Goal: Check status: Check status

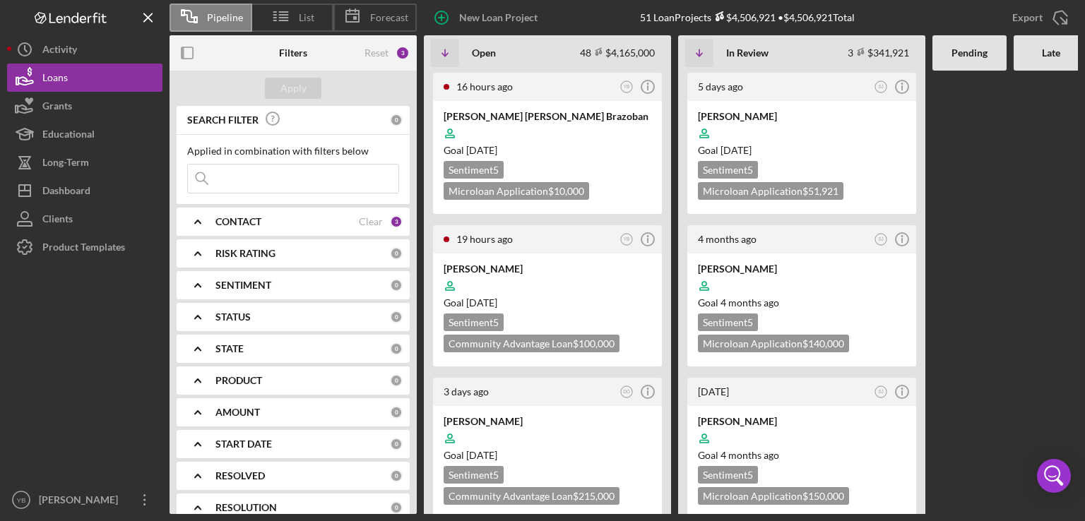
click at [298, 223] on div "CONTACT" at bounding box center [286, 221] width 143 height 11
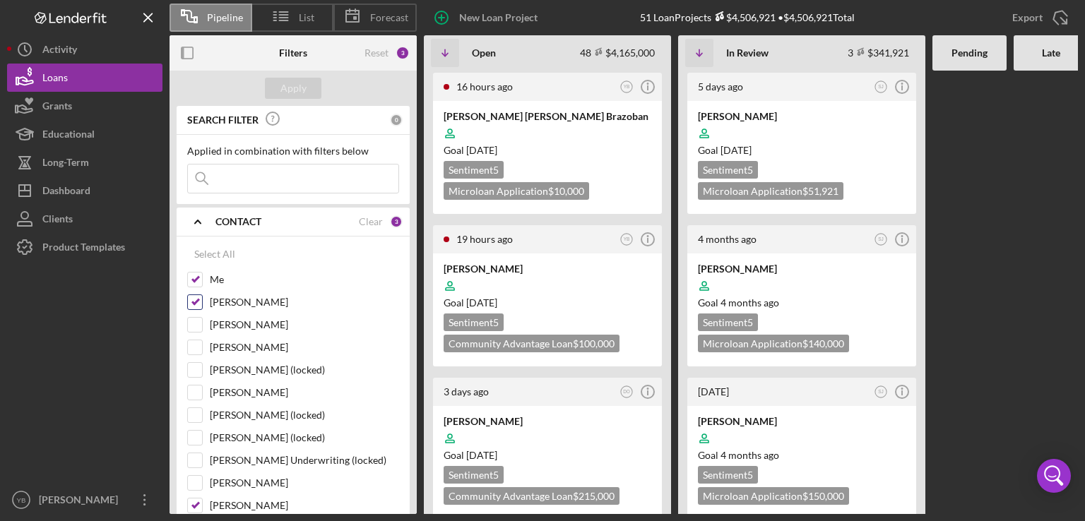
click at [192, 303] on input "[PERSON_NAME]" at bounding box center [195, 302] width 14 height 14
checkbox input "false"
click at [195, 504] on input "[PERSON_NAME]" at bounding box center [195, 506] width 14 height 14
checkbox input "false"
click at [299, 90] on div "Apply" at bounding box center [293, 88] width 26 height 21
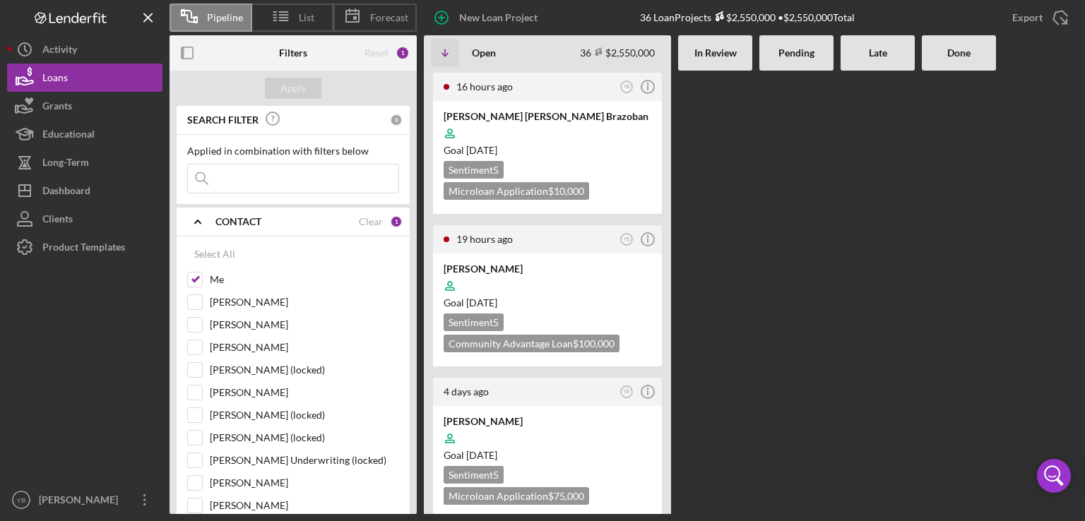
click at [772, 245] on div at bounding box center [796, 293] width 74 height 444
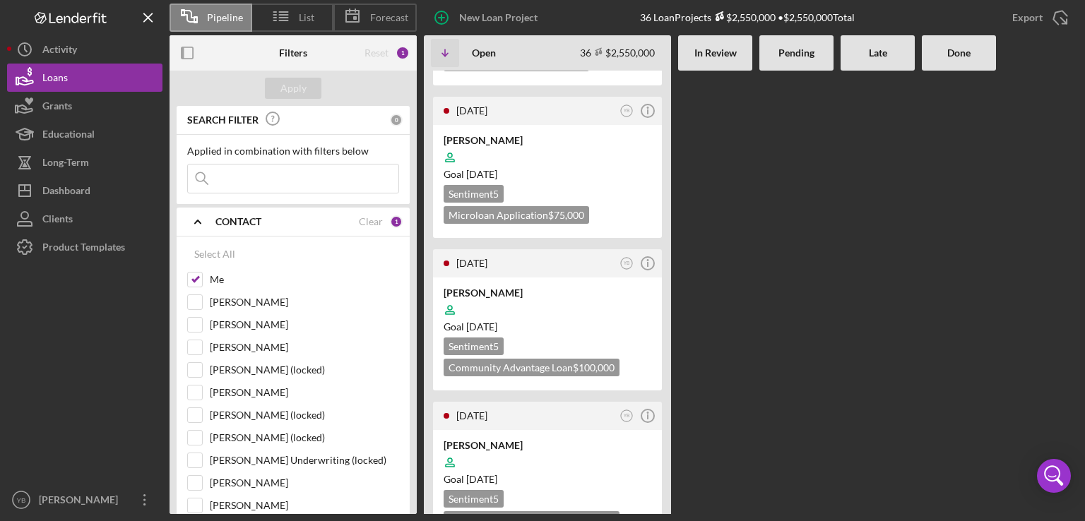
scroll to position [1074, 0]
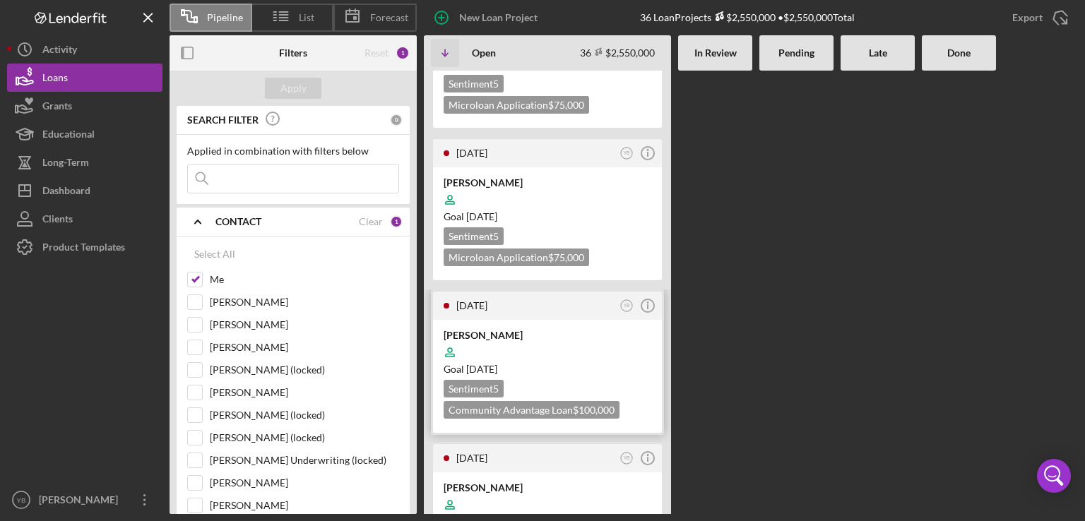
click at [573, 362] on div "Goal [DATE]" at bounding box center [548, 369] width 208 height 14
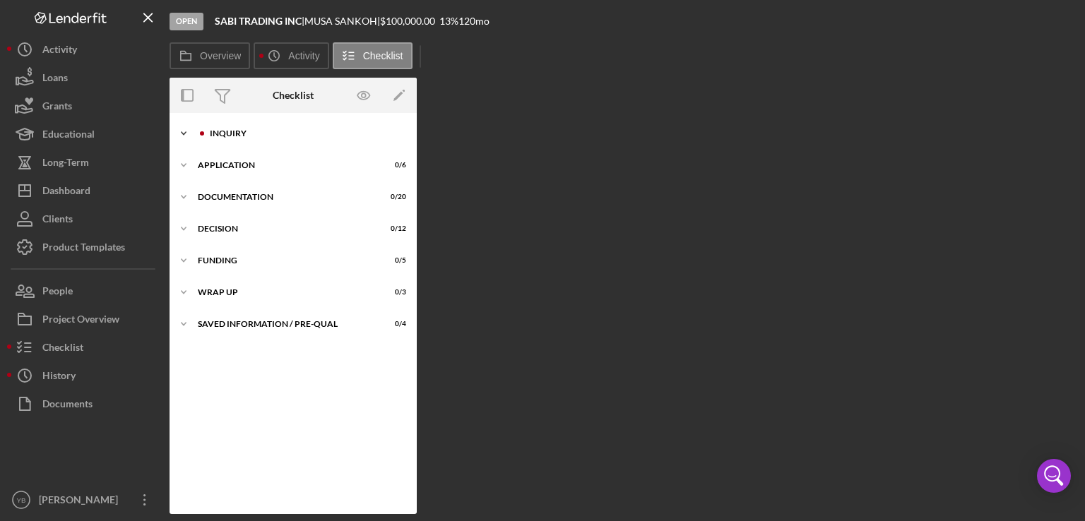
click at [211, 145] on div "Icon/Expander Inquiry 0 / 9" at bounding box center [293, 133] width 247 height 28
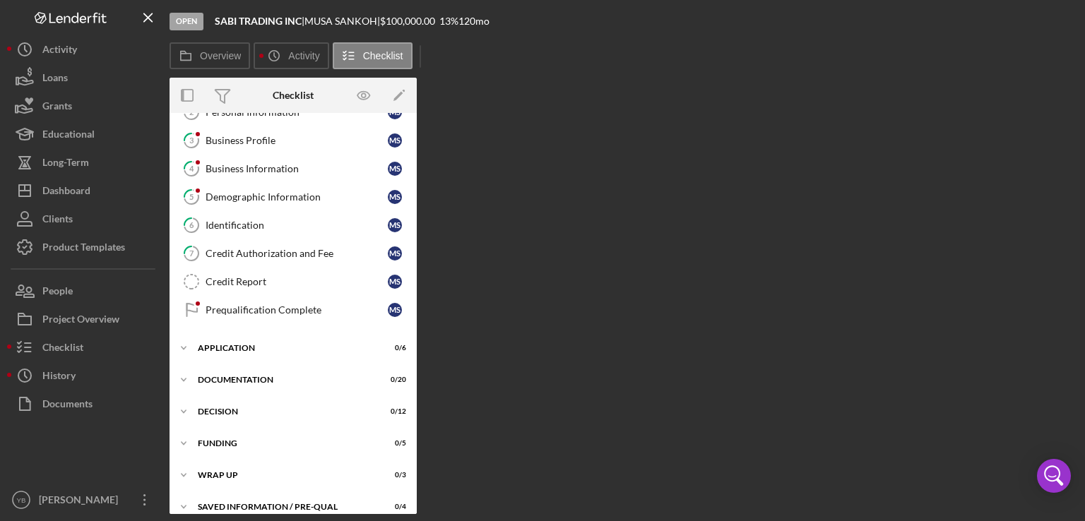
scroll to position [81, 0]
click at [222, 343] on div "Application" at bounding box center [298, 346] width 201 height 8
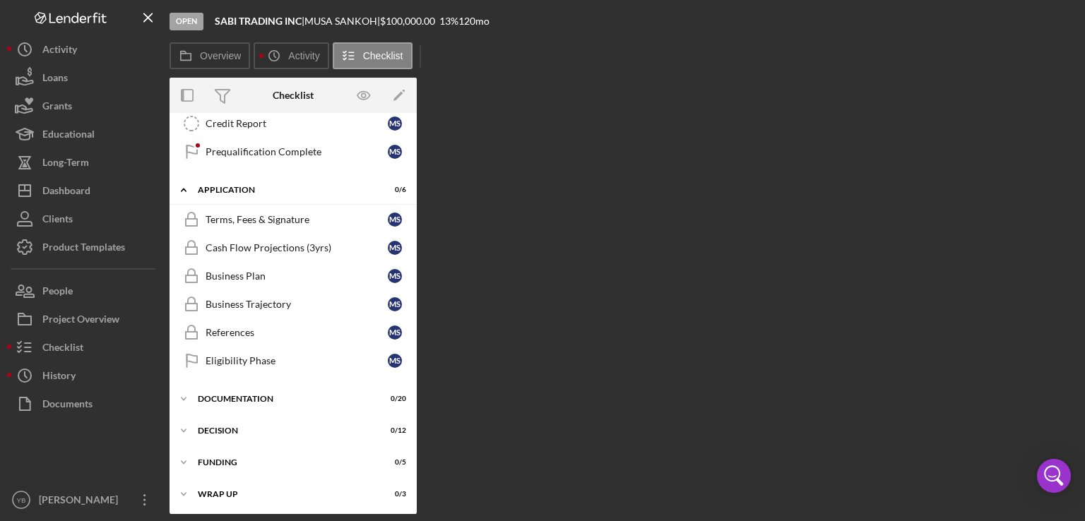
scroll to position [266, 0]
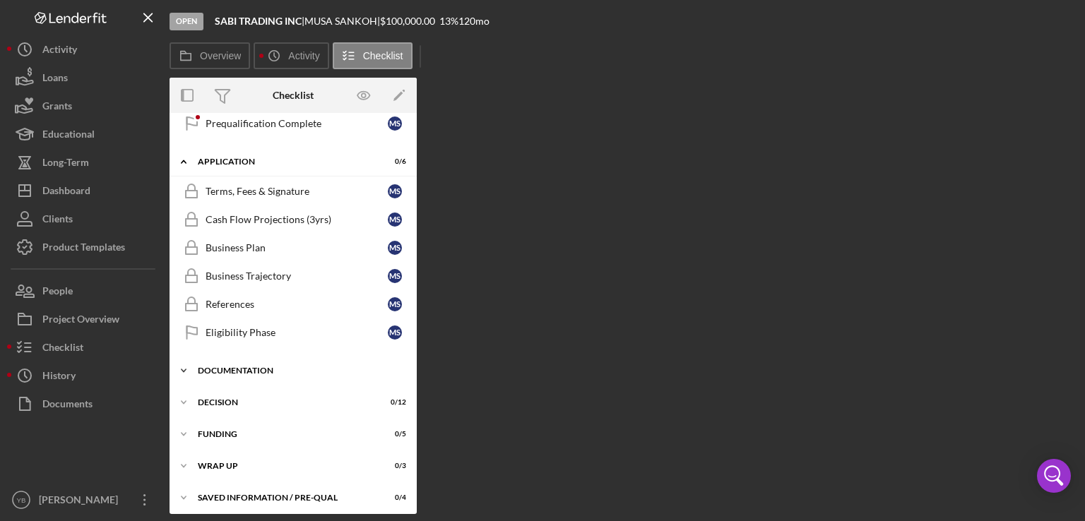
click at [257, 359] on div "Icon/Expander Documentation 0 / 20" at bounding box center [293, 371] width 247 height 28
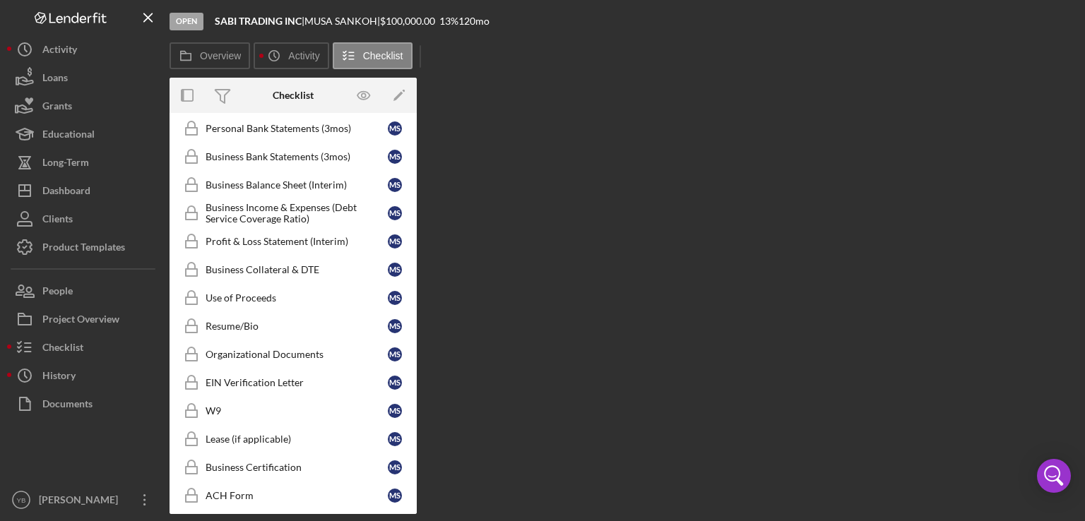
scroll to position [675, 0]
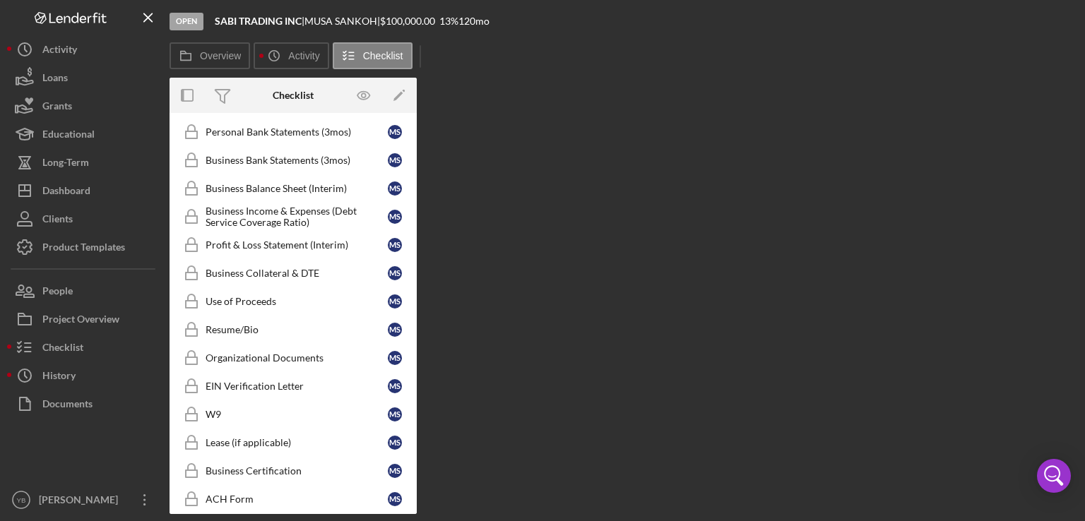
drag, startPoint x: 418, startPoint y: 426, endPoint x: 418, endPoint y: 398, distance: 28.3
click at [418, 398] on div "Overview Internal Workflow Stage Open Icon/Dropdown Arrow Archive (can unarchiv…" at bounding box center [624, 296] width 909 height 437
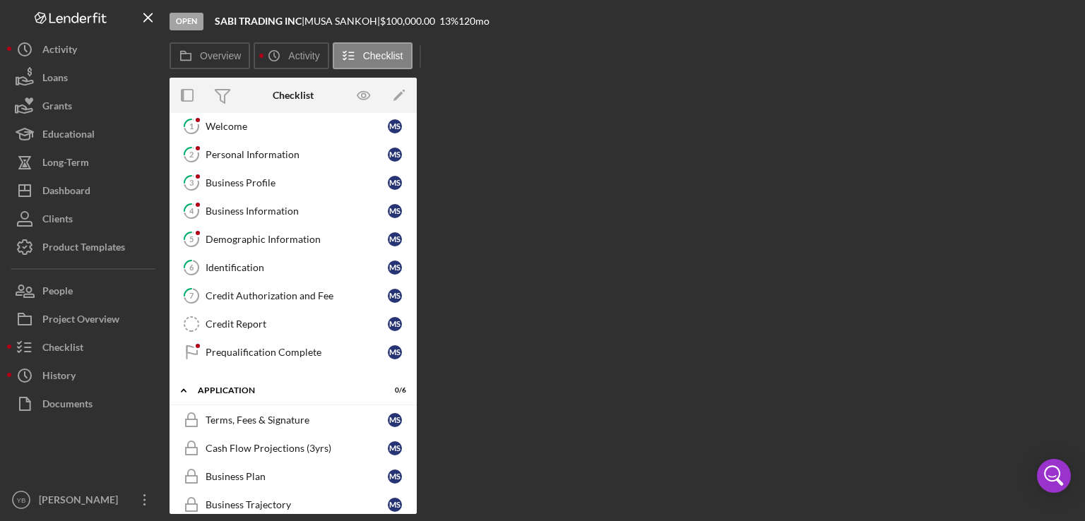
scroll to position [0, 0]
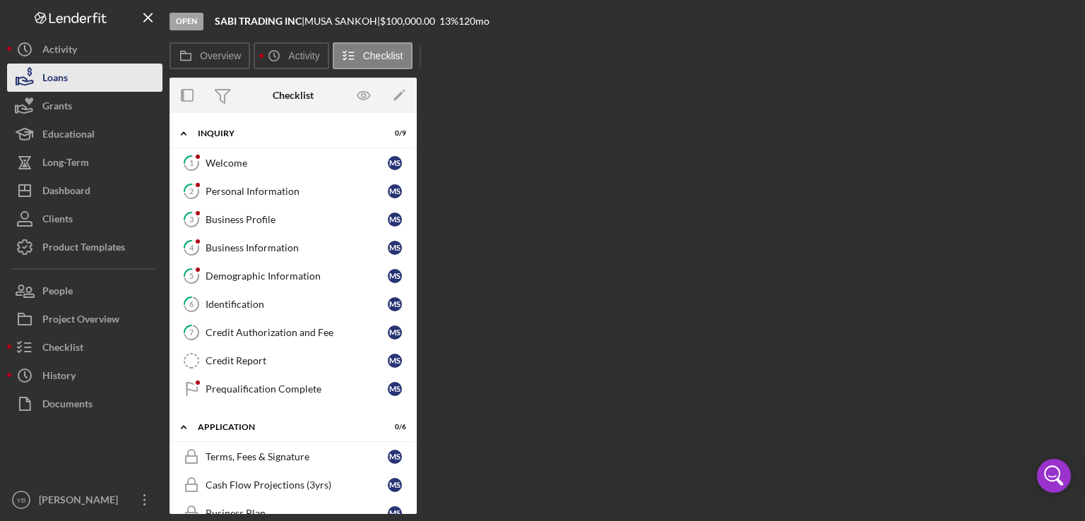
click at [87, 81] on button "Loans" at bounding box center [84, 78] width 155 height 28
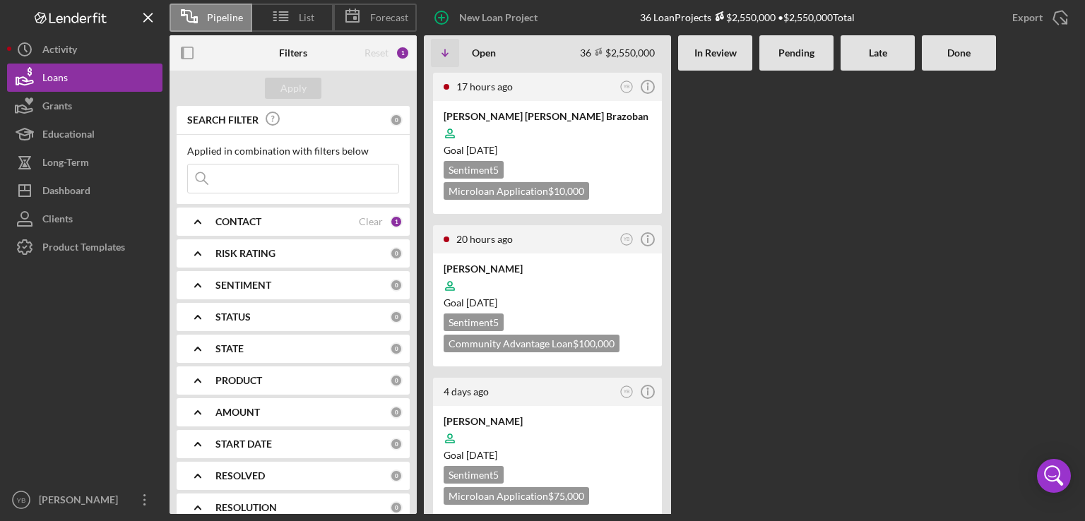
click at [796, 309] on div at bounding box center [796, 293] width 74 height 444
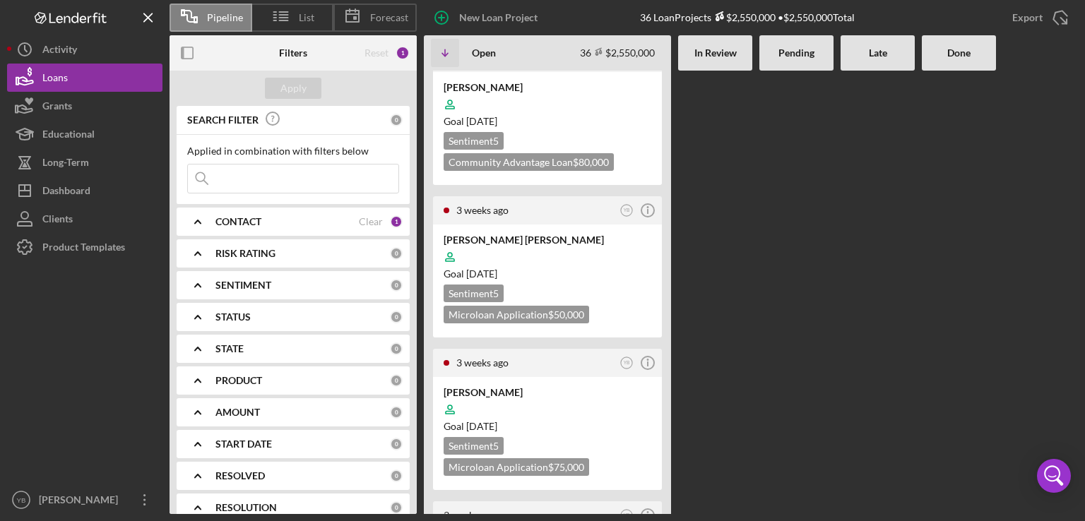
scroll to position [1865, 0]
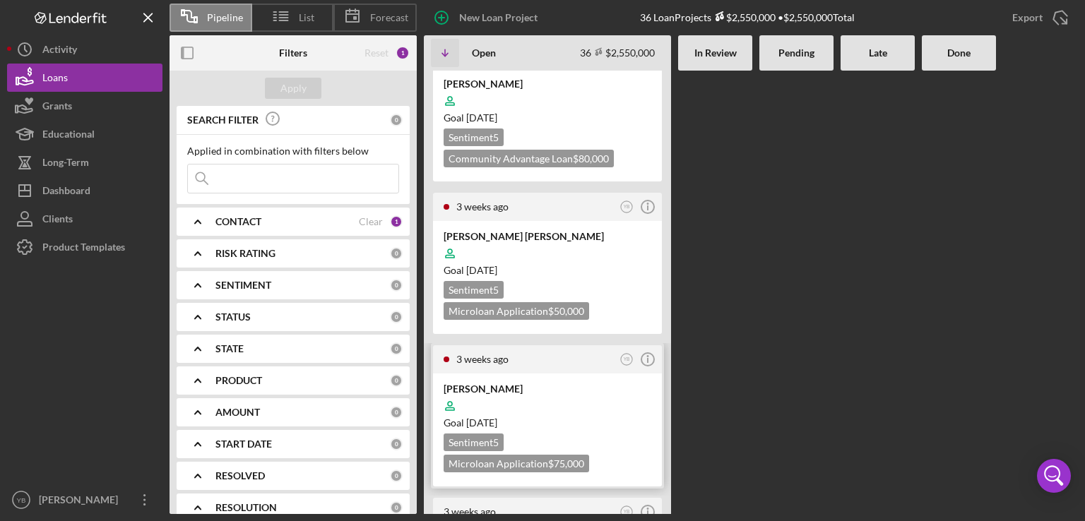
click at [594, 416] on div "Goal [DATE]" at bounding box center [548, 423] width 208 height 14
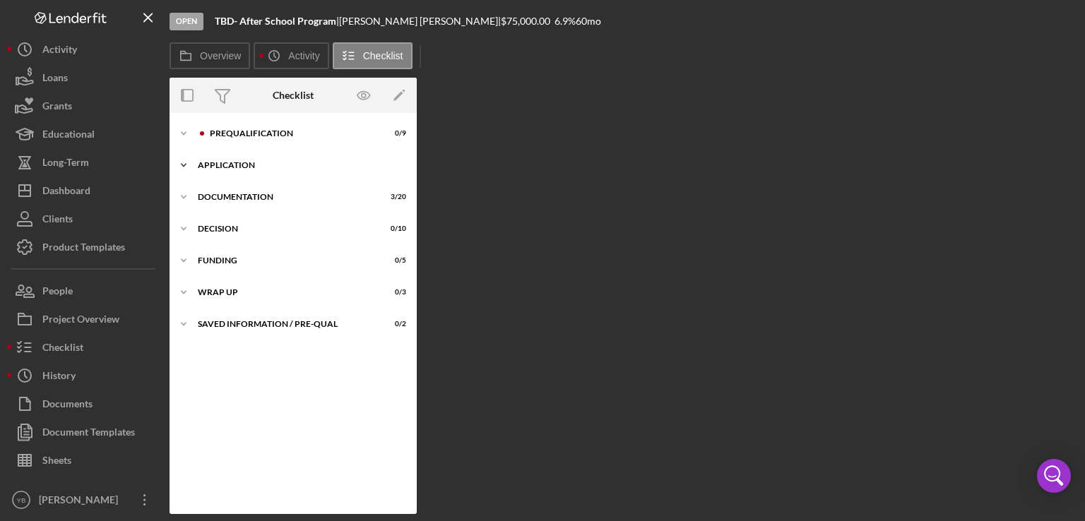
click at [235, 160] on div "Icon/Expander Application 0 / 6" at bounding box center [293, 165] width 247 height 28
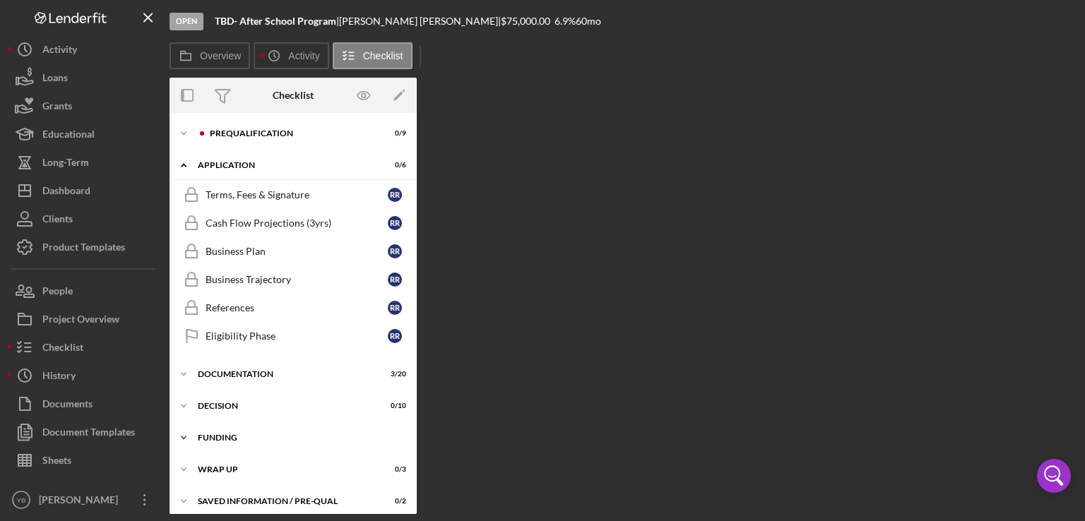
drag, startPoint x: 410, startPoint y: 350, endPoint x: 412, endPoint y: 437, distance: 87.6
click at [412, 437] on div "Icon/Expander Prequalification 0 / 9 Icon/Expander Application 0 / 6 Terms, Fee…" at bounding box center [293, 318] width 247 height 396
click at [231, 374] on div "Documentation" at bounding box center [298, 374] width 201 height 8
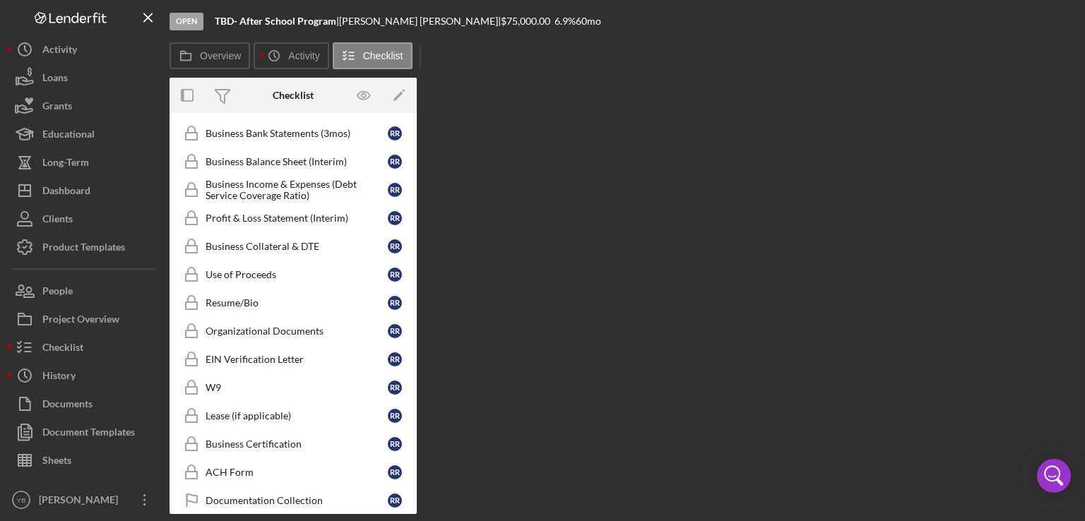
scroll to position [448, 0]
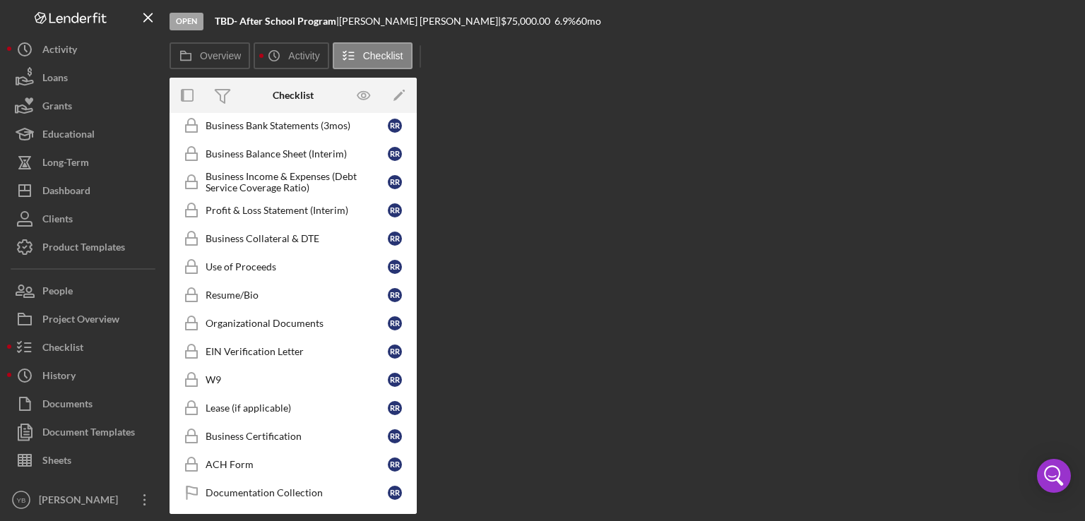
click at [413, 454] on div "Personal Financial Statement Personal Financial Statement R R Previous 30 days …" at bounding box center [293, 228] width 247 height 572
click at [410, 458] on div "Personal Financial Statement Personal Financial Statement R R Previous 30 days …" at bounding box center [293, 228] width 247 height 572
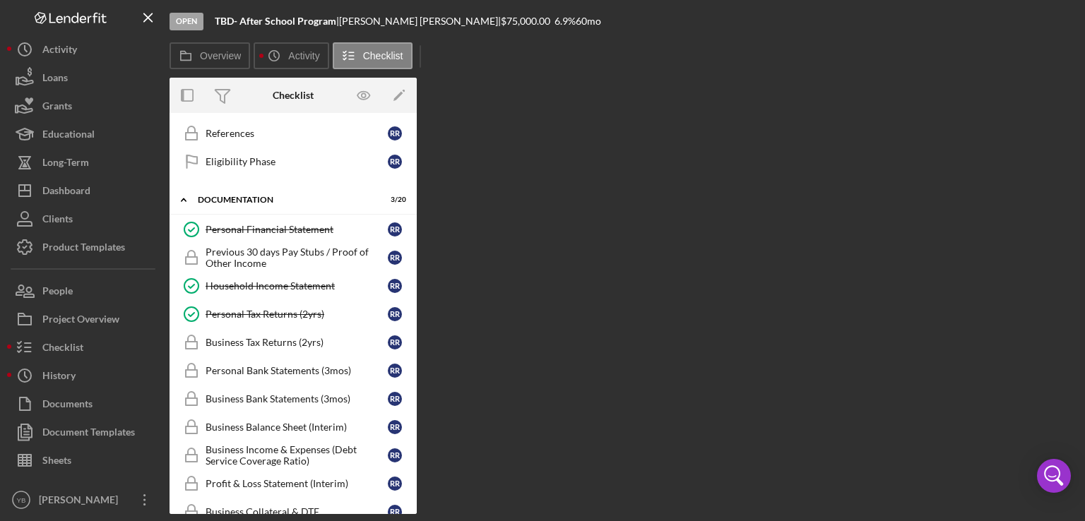
scroll to position [157, 0]
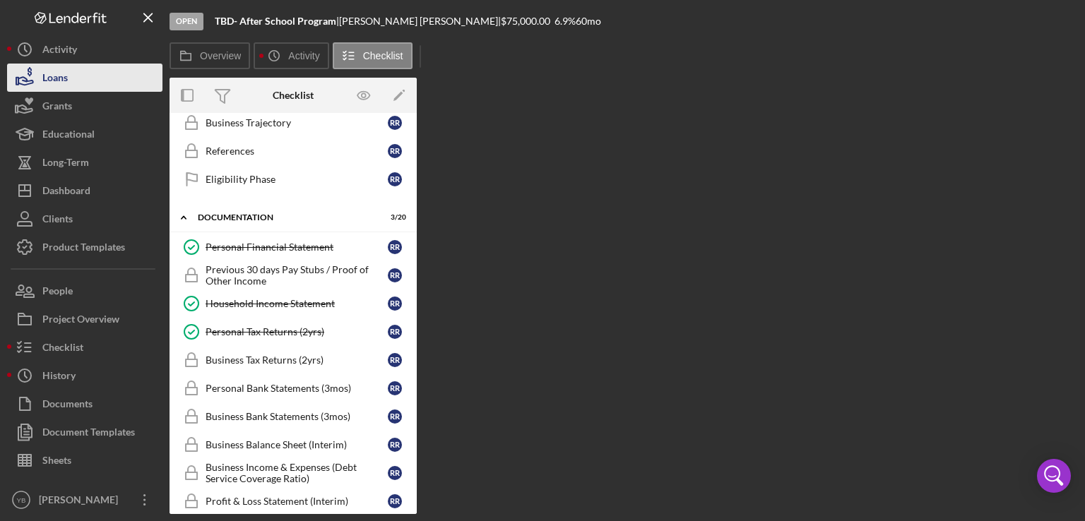
click at [68, 79] on div "Loans" at bounding box center [54, 80] width 25 height 32
